Goal: Task Accomplishment & Management: Use online tool/utility

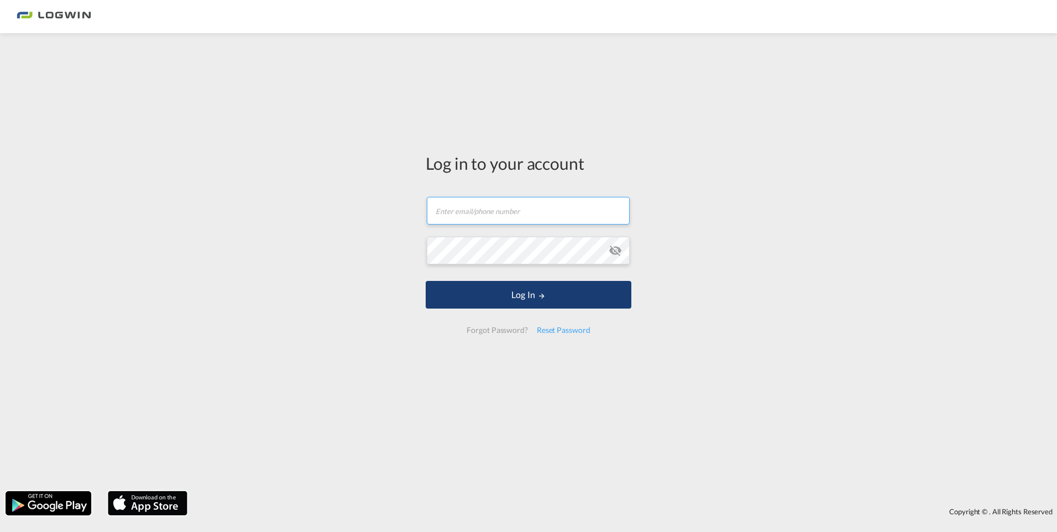
type input "[PERSON_NAME][EMAIL_ADDRESS][PERSON_NAME][DOMAIN_NAME]"
click at [520, 295] on button "Log In" at bounding box center [529, 295] width 206 height 28
